Goal: Task Accomplishment & Management: Manage account settings

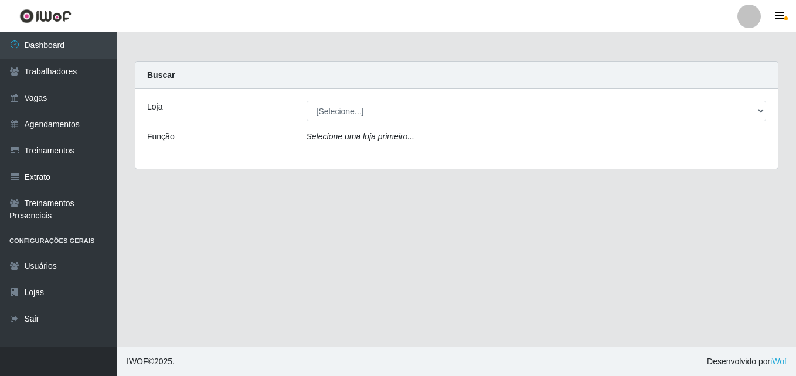
click at [322, 109] on select "[Selecione...] LÁ em MÃE - Bar e Restaurante" at bounding box center [537, 111] width 460 height 21
select select "265"
click at [307, 101] on select "[Selecione...] LÁ em MÃE - Bar e Restaurante" at bounding box center [537, 111] width 460 height 21
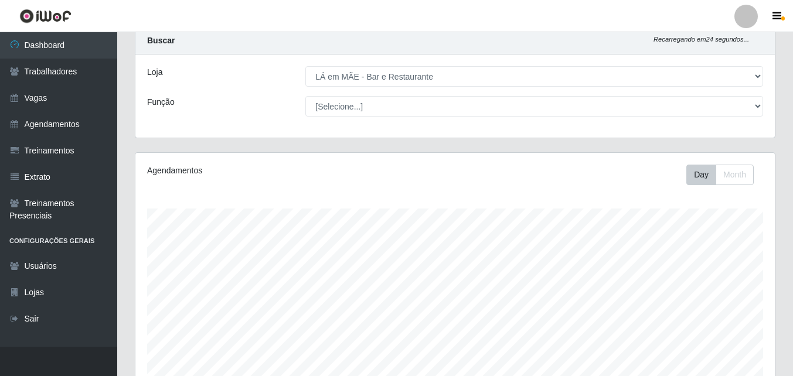
scroll to position [18, 0]
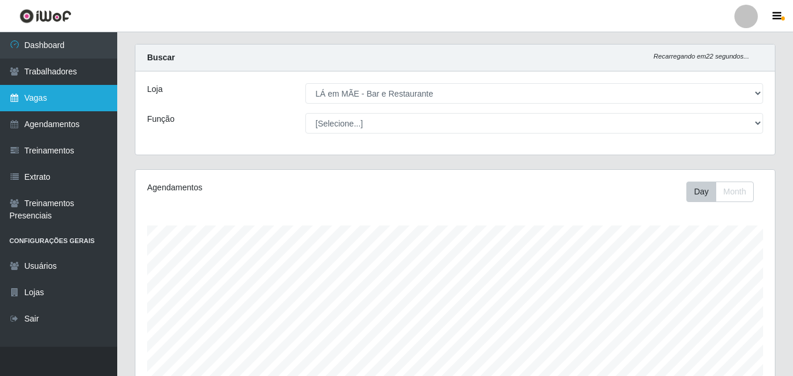
click at [48, 94] on link "Vagas" at bounding box center [58, 98] width 117 height 26
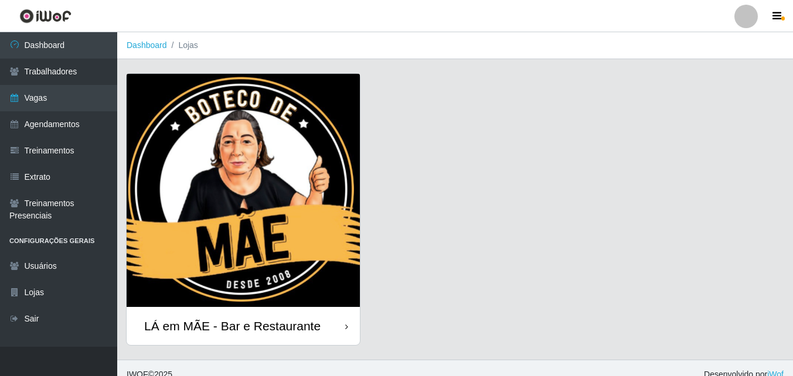
click at [285, 315] on div "LÁ em MÃE - Bar e Restaurante" at bounding box center [243, 326] width 233 height 38
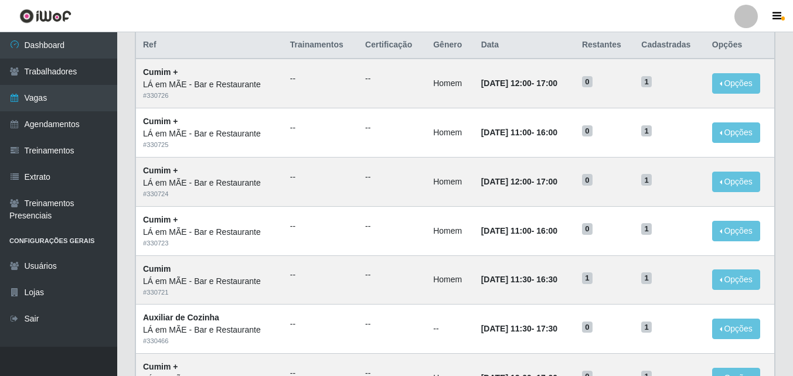
scroll to position [176, 0]
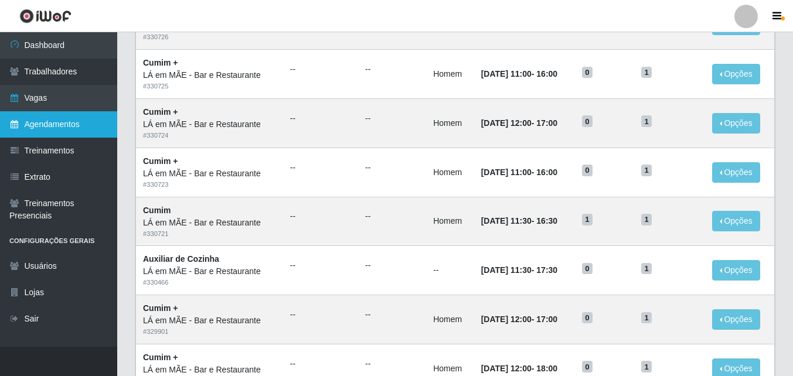
click at [35, 117] on link "Agendamentos" at bounding box center [58, 124] width 117 height 26
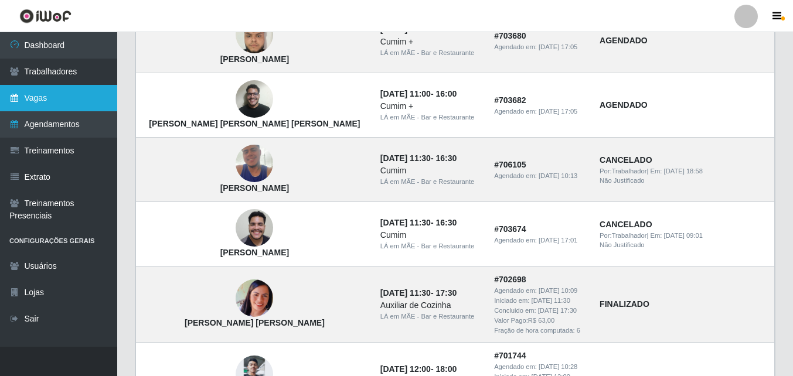
scroll to position [410, 0]
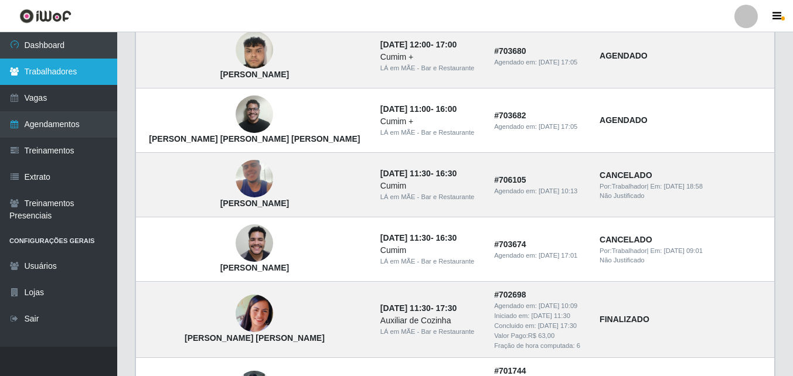
click at [55, 76] on link "Trabalhadores" at bounding box center [58, 72] width 117 height 26
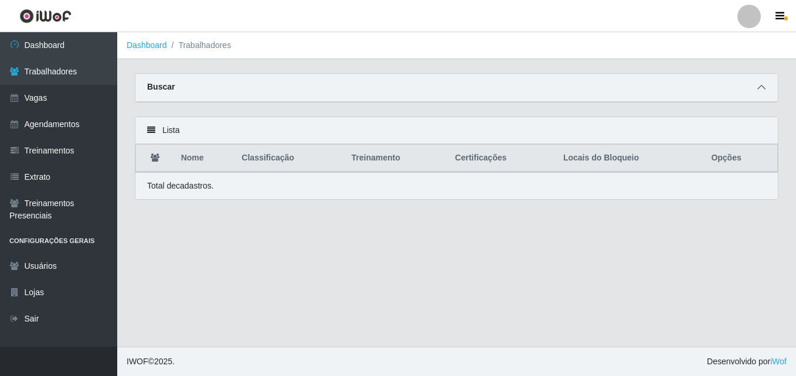
click at [760, 87] on icon at bounding box center [761, 87] width 8 height 8
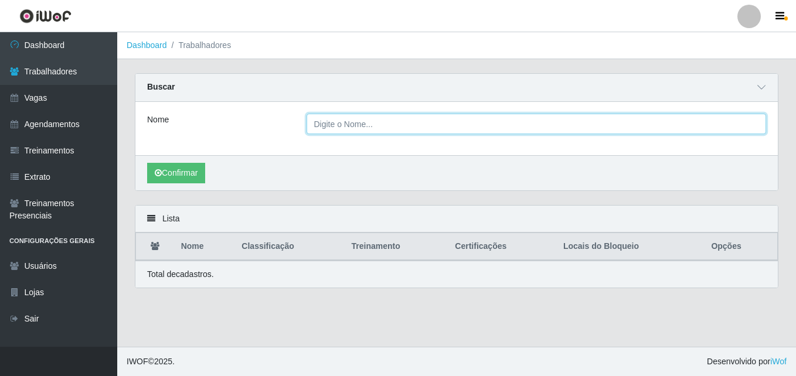
click at [329, 116] on input "Nome" at bounding box center [537, 124] width 460 height 21
type input "[PERSON_NAME]"
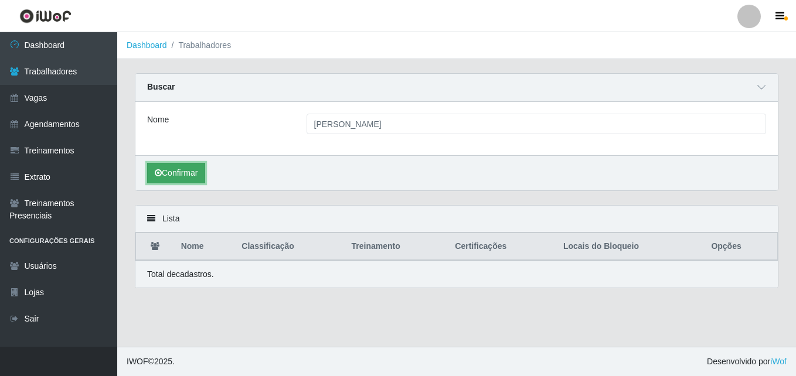
click at [183, 182] on button "Confirmar" at bounding box center [176, 173] width 58 height 21
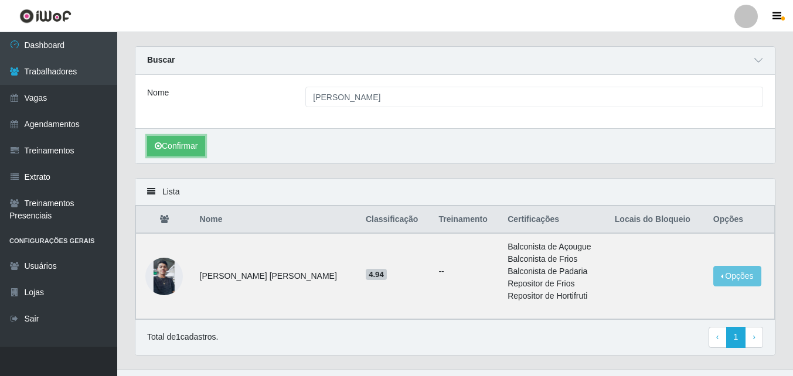
scroll to position [50, 0]
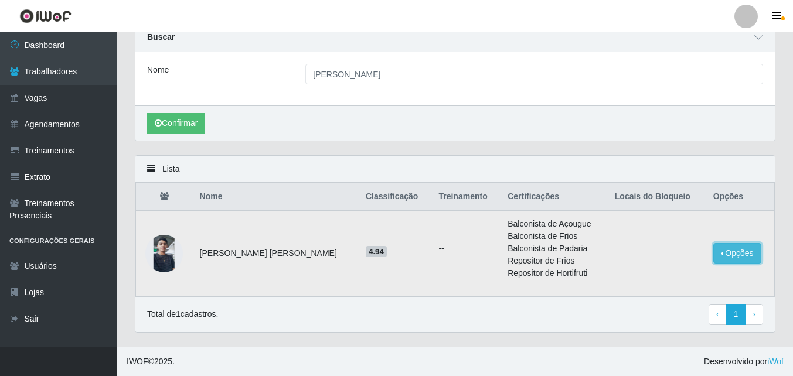
click at [713, 255] on button "Opções" at bounding box center [737, 253] width 48 height 21
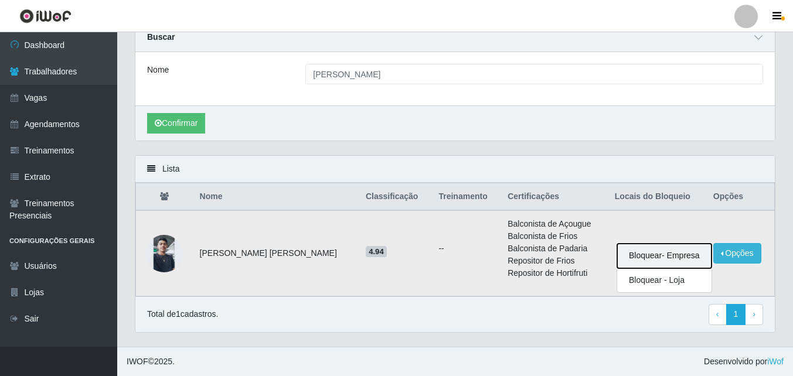
click at [688, 254] on button "Bloquear - Empresa" at bounding box center [664, 256] width 94 height 25
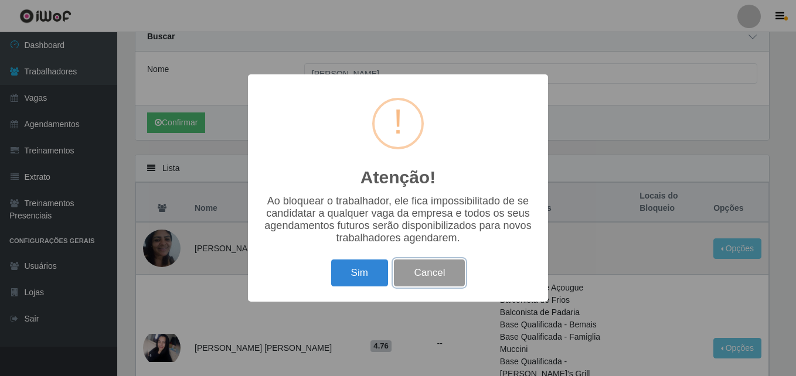
click at [437, 282] on button "Cancel" at bounding box center [429, 274] width 71 height 28
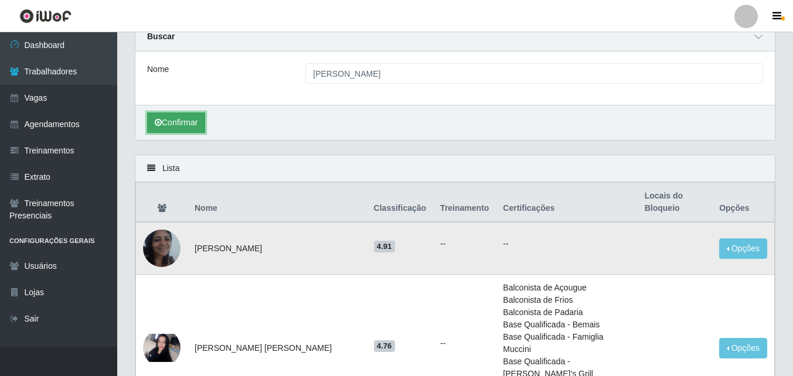
click at [171, 127] on button "Confirmar" at bounding box center [176, 123] width 58 height 21
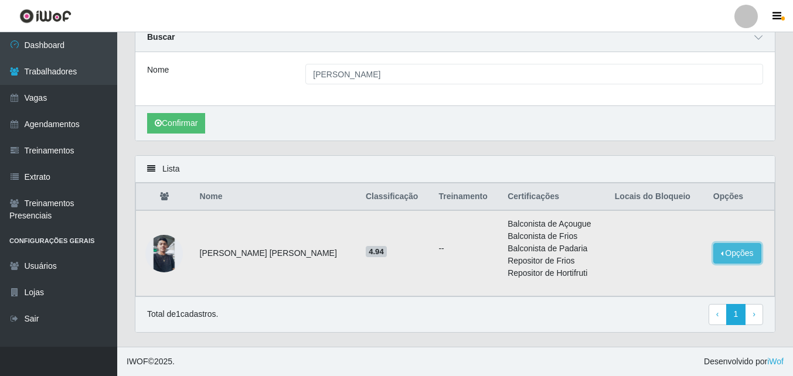
click at [713, 256] on button "Opções" at bounding box center [737, 253] width 48 height 21
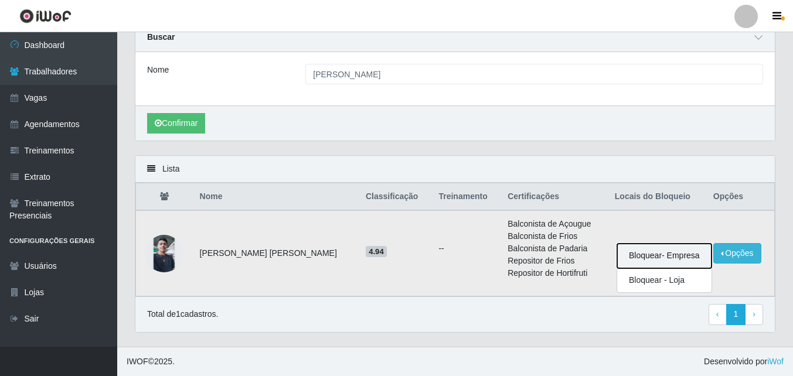
click at [634, 253] on button "Bloquear - Empresa" at bounding box center [664, 256] width 94 height 25
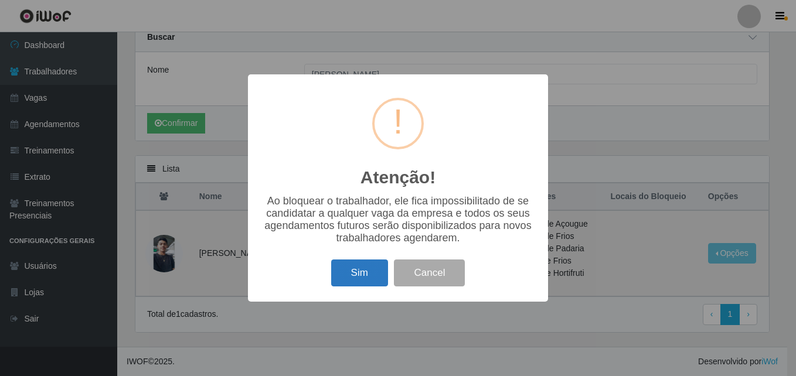
click at [354, 280] on button "Sim" at bounding box center [359, 274] width 57 height 28
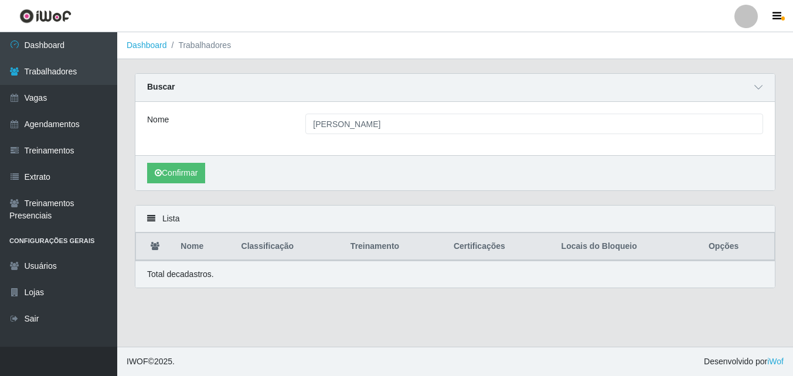
scroll to position [0, 0]
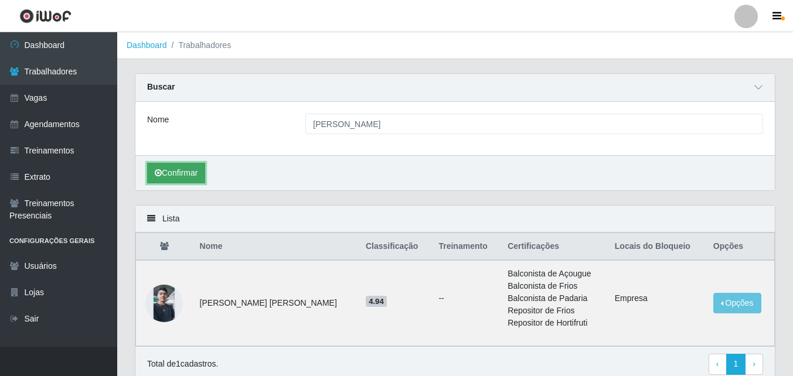
click at [176, 176] on button "Confirmar" at bounding box center [176, 173] width 58 height 21
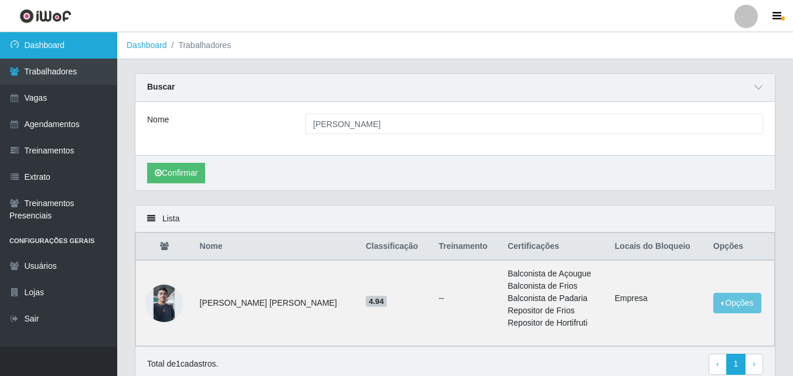
click at [41, 42] on link "Dashboard" at bounding box center [58, 45] width 117 height 26
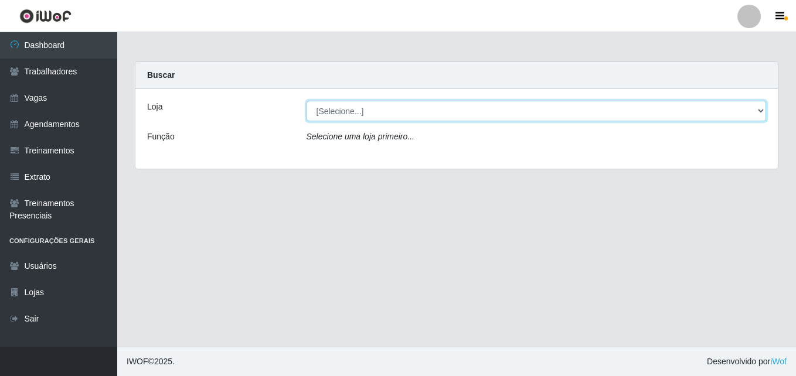
click at [371, 107] on select "[Selecione...] LÁ em MÃE - Bar e Restaurante" at bounding box center [537, 111] width 460 height 21
select select "265"
click at [307, 101] on select "[Selecione...] LÁ em MÃE - Bar e Restaurante" at bounding box center [537, 111] width 460 height 21
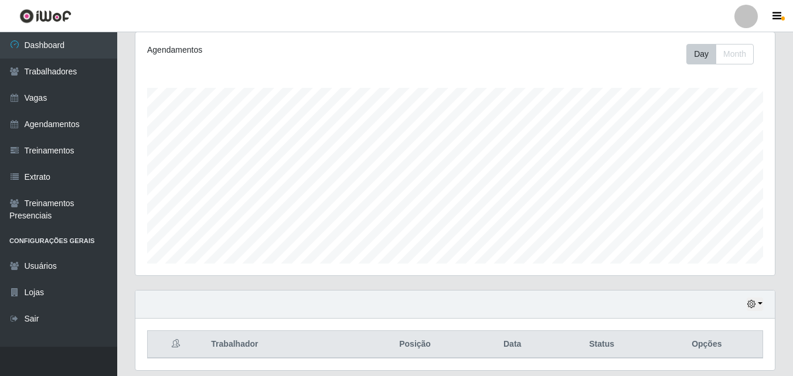
scroll to position [135, 0]
